Goal: Navigation & Orientation: Find specific page/section

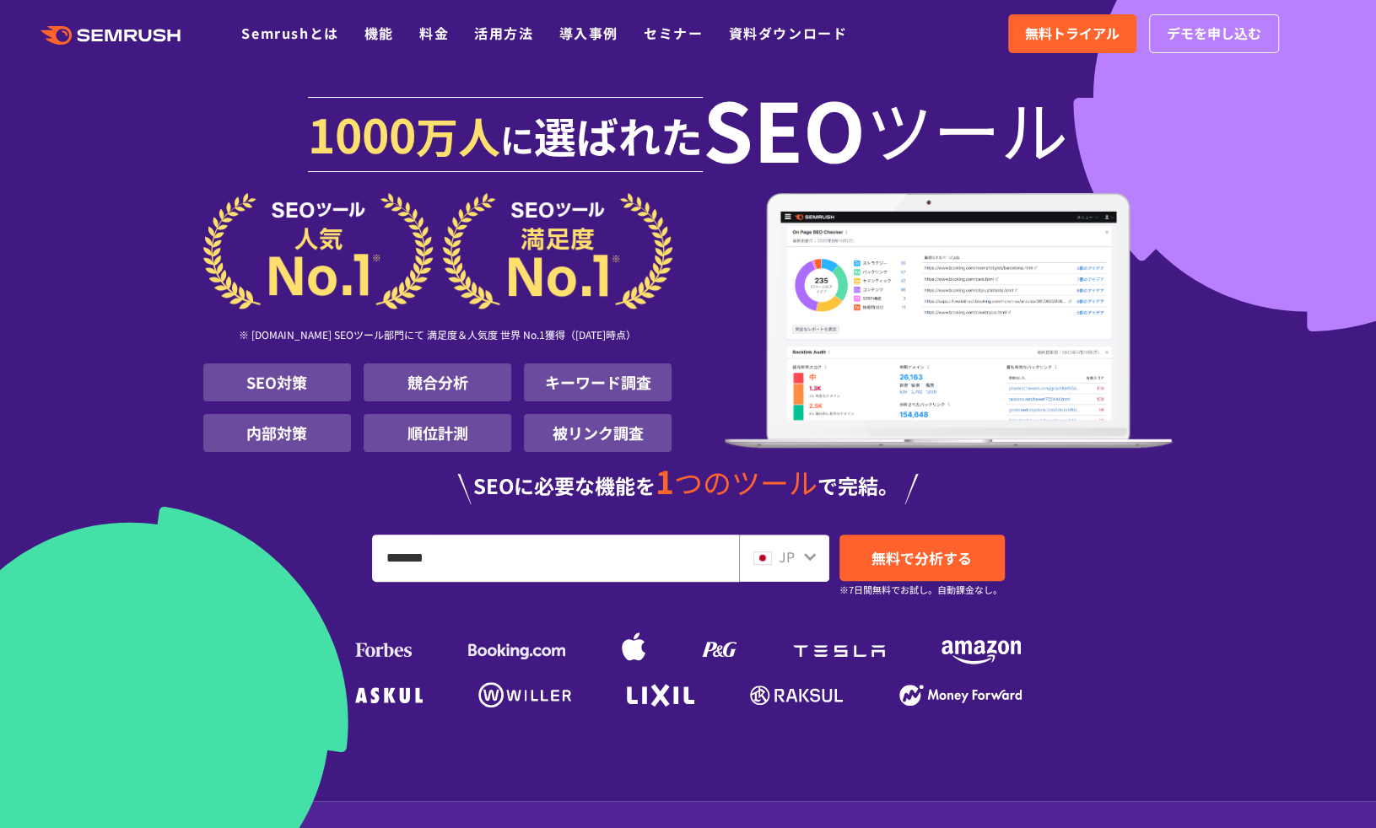
click at [111, 28] on icon ".cls {fill: #FF642D;}" at bounding box center [112, 35] width 191 height 19
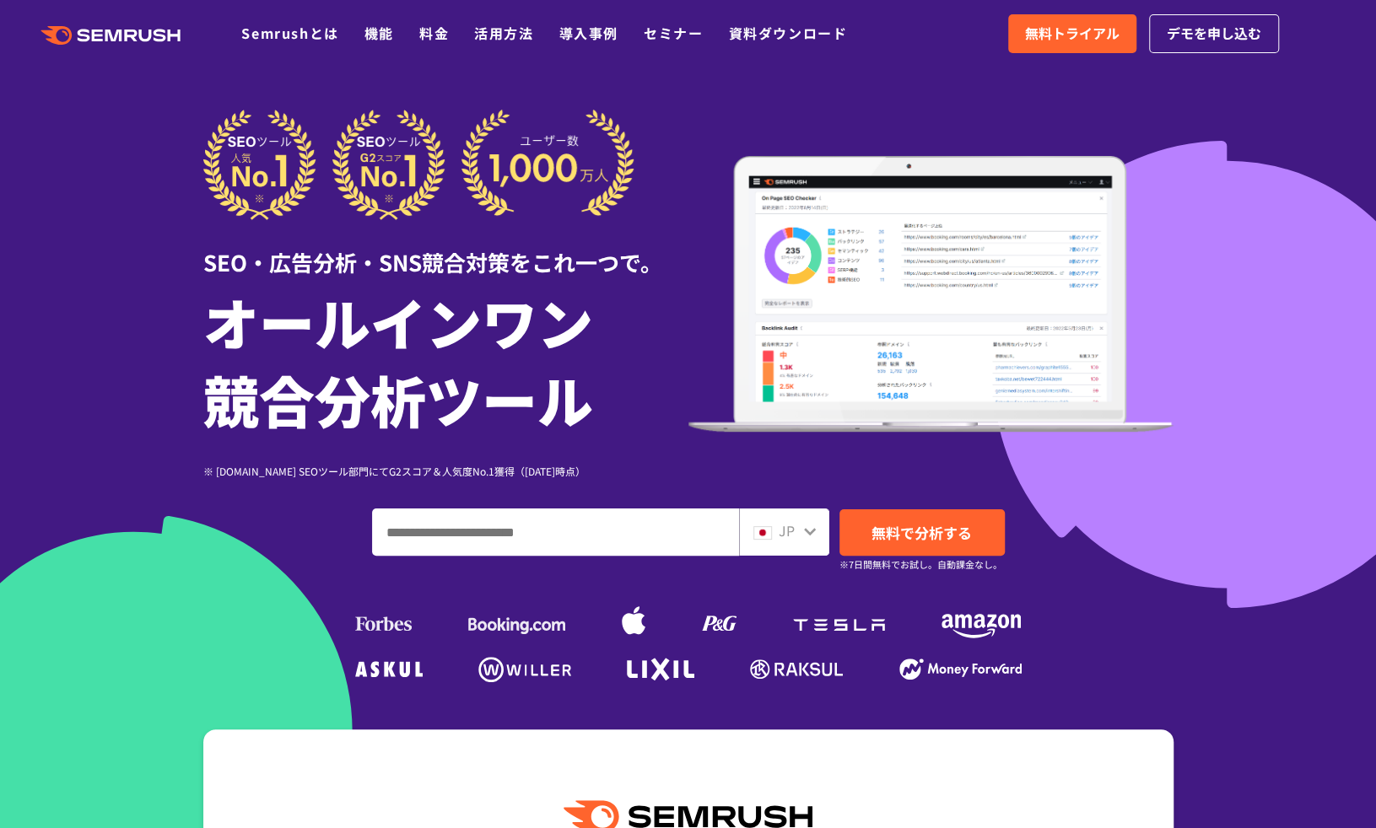
click at [70, 33] on icon at bounding box center [56, 35] width 31 height 19
click at [93, 30] on icon ".cls {fill: #FF642D;}" at bounding box center [112, 35] width 191 height 19
click at [62, 30] on icon ".cls {fill: #FF642D;}" at bounding box center [112, 35] width 191 height 19
click at [60, 39] on icon ".cls {fill: #FF642D;}" at bounding box center [112, 35] width 191 height 19
click at [301, 24] on link "Semrushとは" at bounding box center [289, 33] width 97 height 20
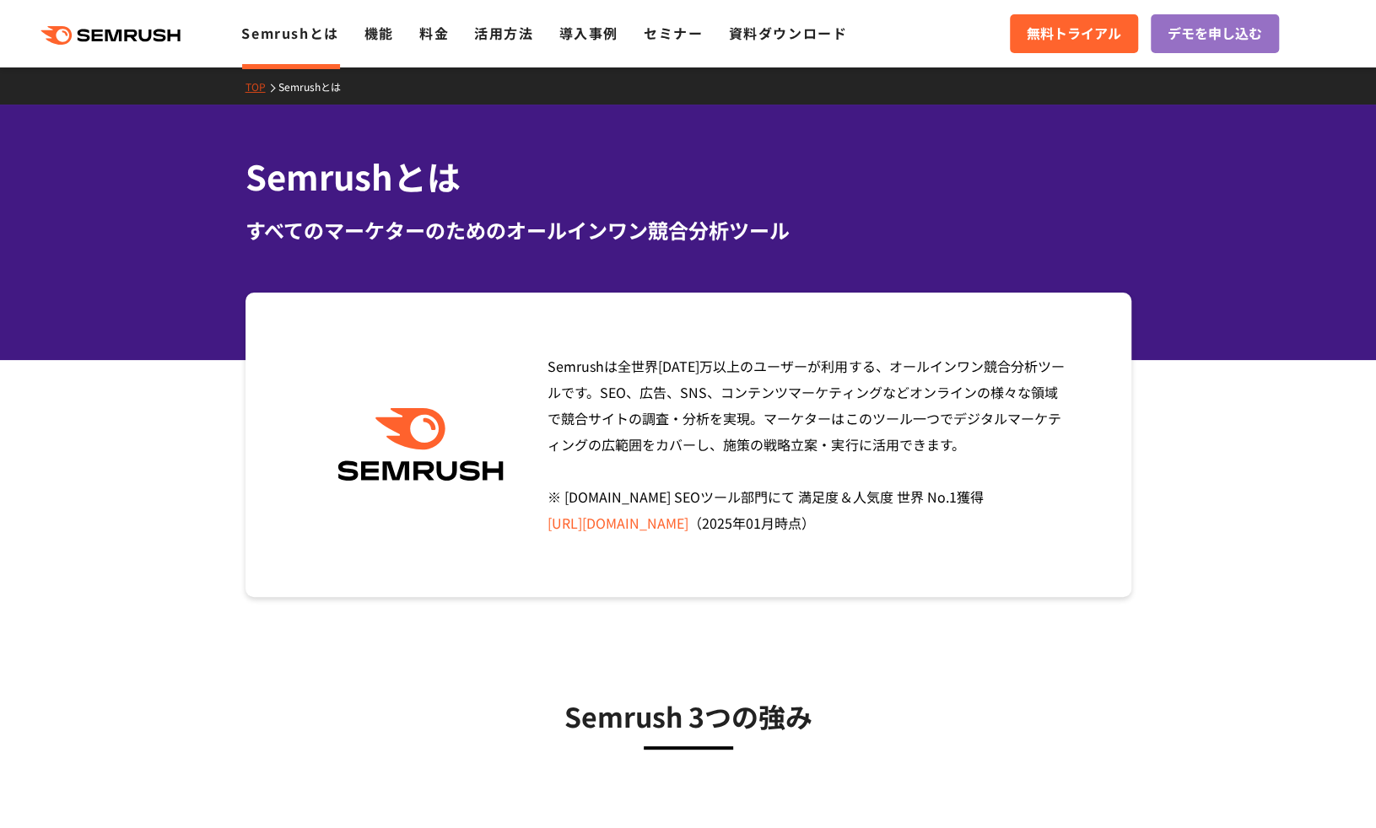
click at [248, 84] on link "TOP" at bounding box center [261, 86] width 33 height 14
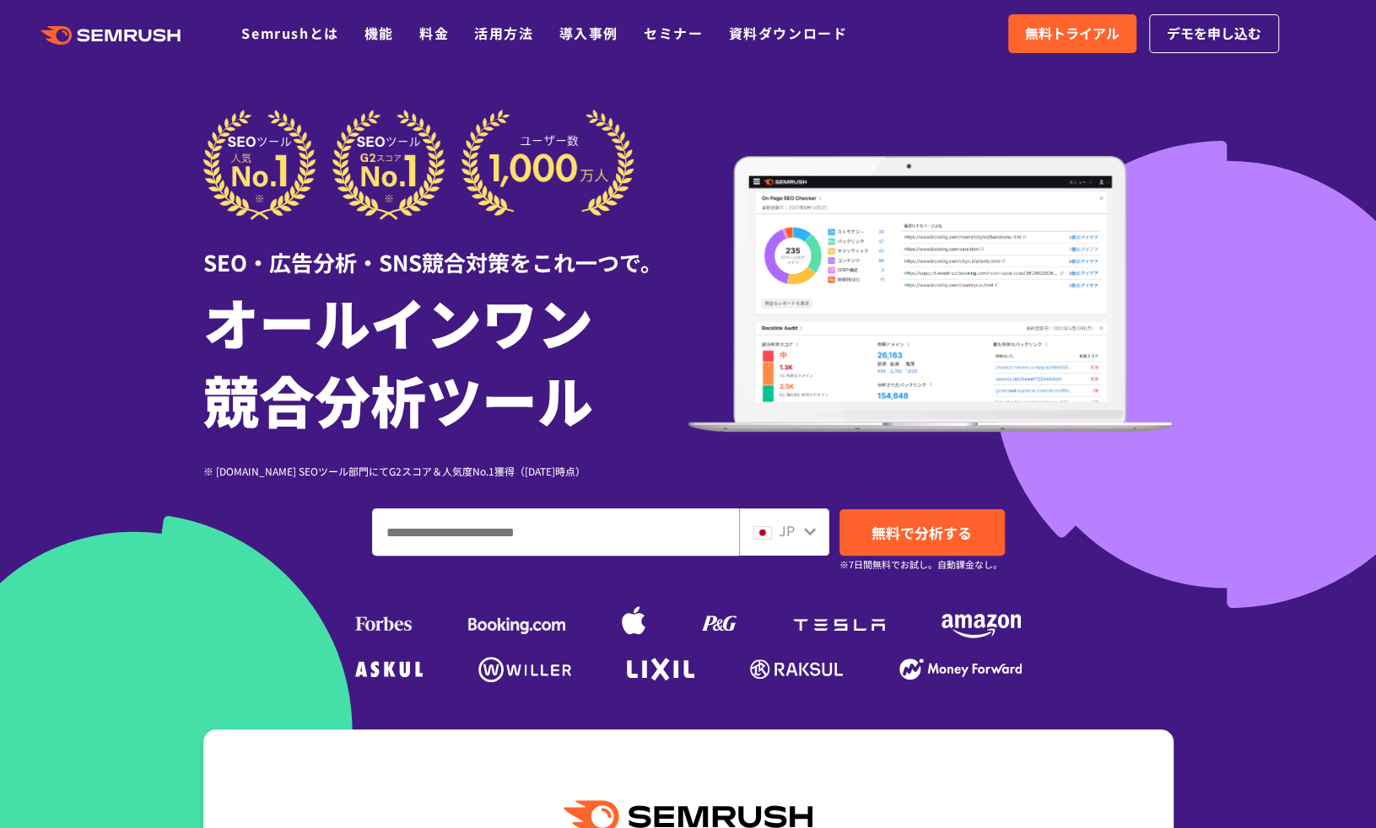
click at [81, 30] on icon at bounding box center [84, 35] width 13 height 13
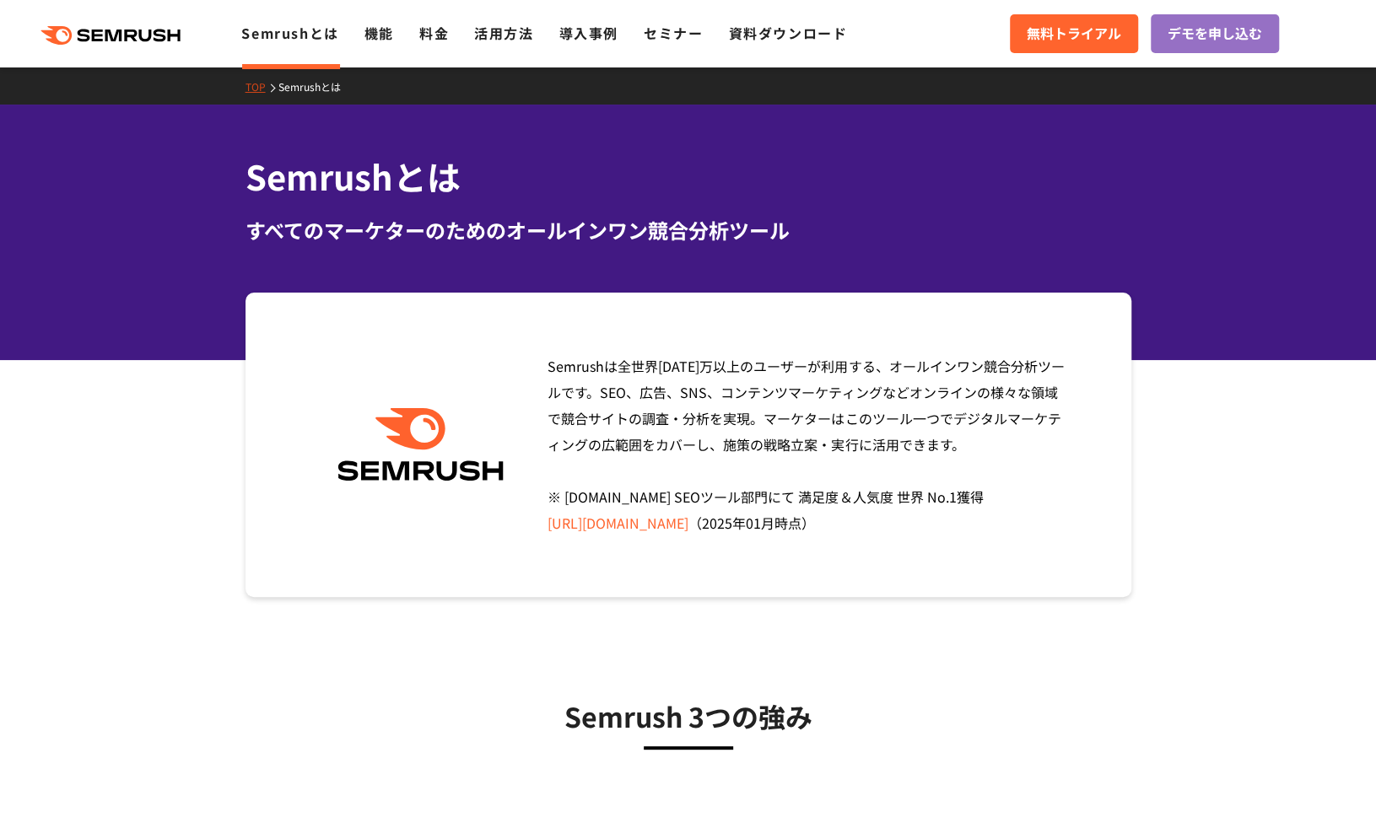
click at [65, 33] on icon ".cls {fill: #FF642D;}" at bounding box center [112, 35] width 191 height 19
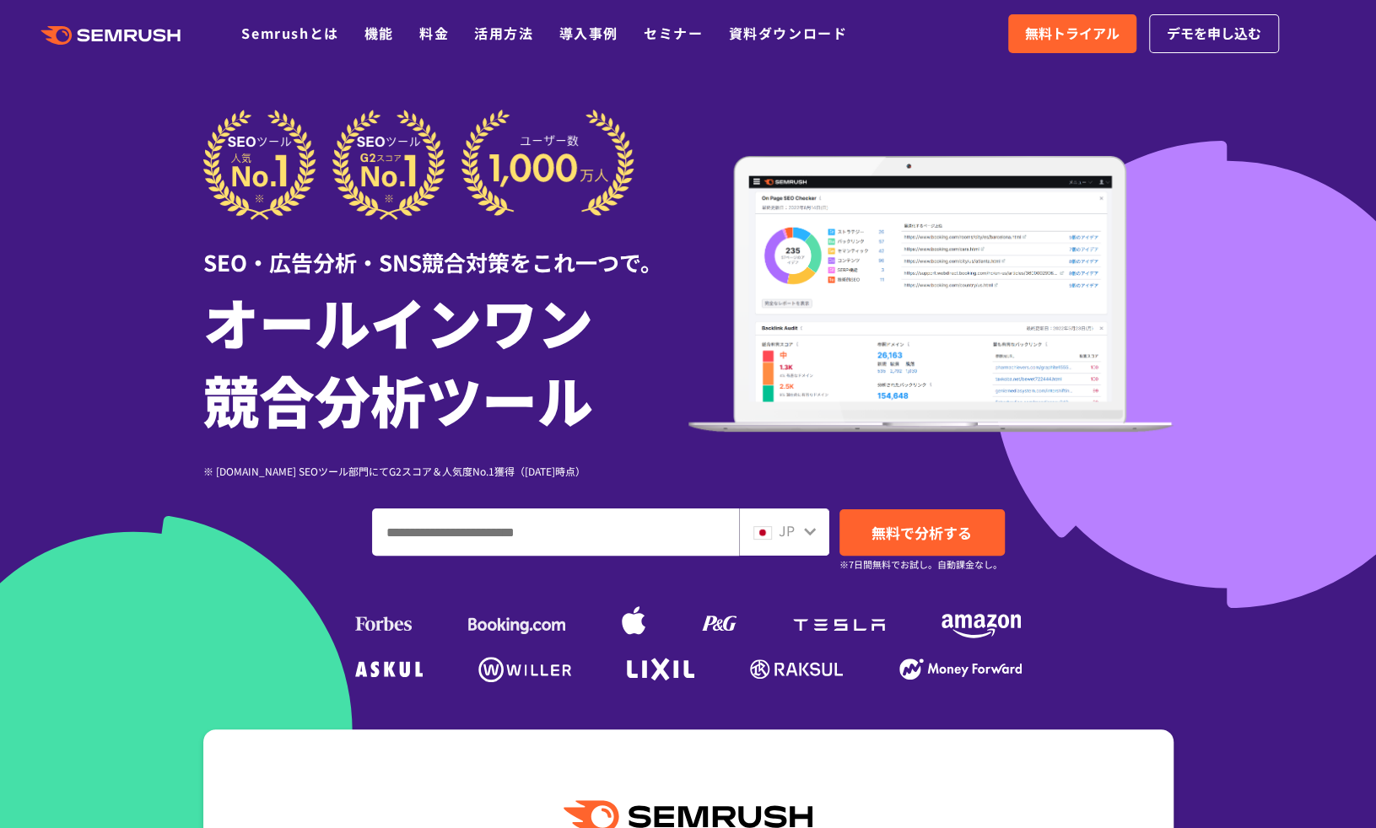
click at [65, 33] on icon ".cls {fill: #FF642D;}" at bounding box center [112, 35] width 191 height 19
drag, startPoint x: 0, startPoint y: 0, endPoint x: 65, endPoint y: 33, distance: 72.8
click at [65, 33] on icon ".cls {fill: #FF642D;}" at bounding box center [112, 35] width 191 height 19
